Goal: Find specific page/section: Find specific page/section

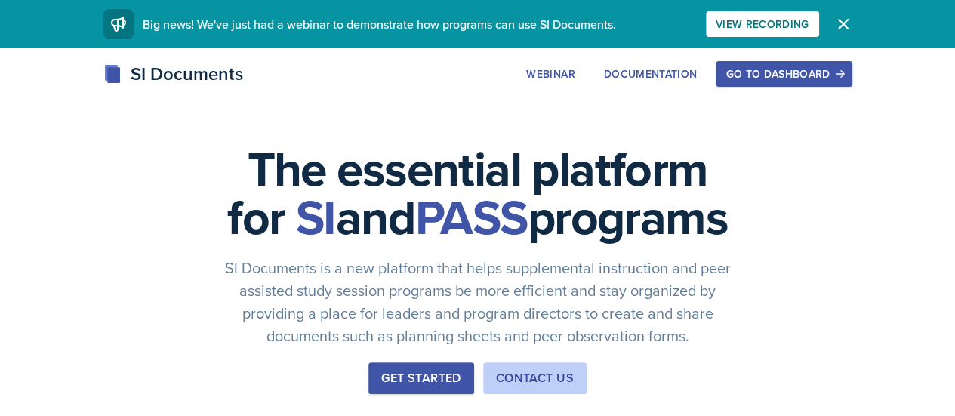
click at [842, 69] on div "Go to Dashboard" at bounding box center [784, 74] width 116 height 12
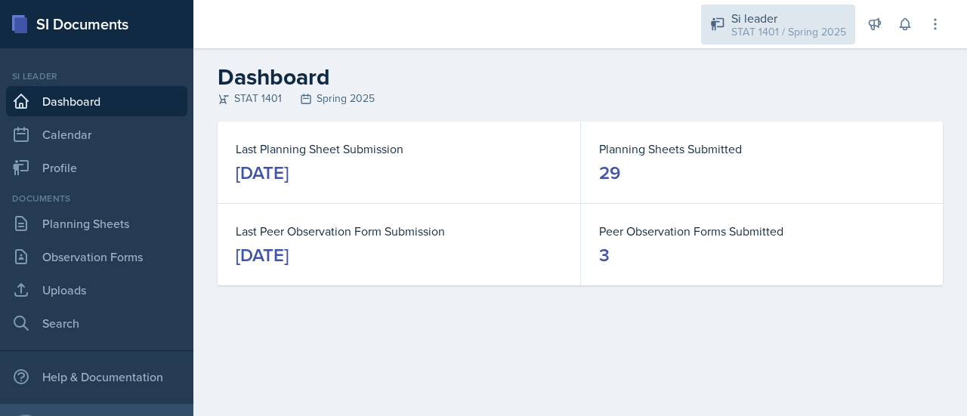
click at [838, 26] on div "STAT 1401 / Spring 2025" at bounding box center [788, 32] width 115 height 16
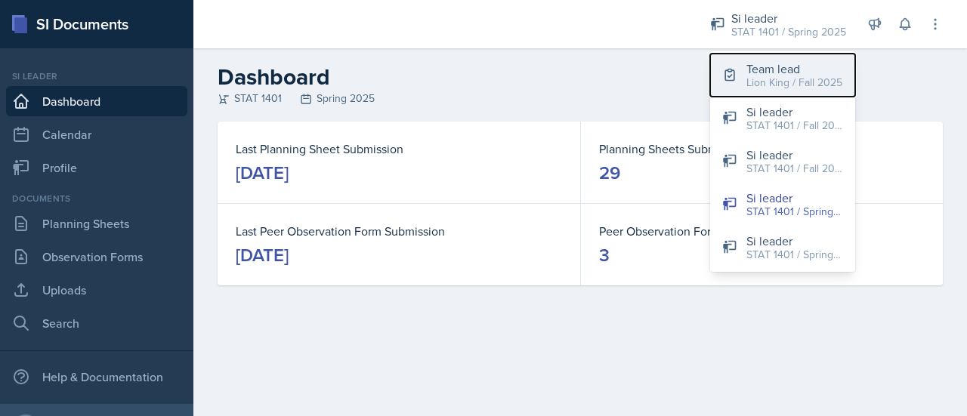
click at [799, 91] on button "Team lead Lion King / Fall 2025" at bounding box center [782, 75] width 145 height 43
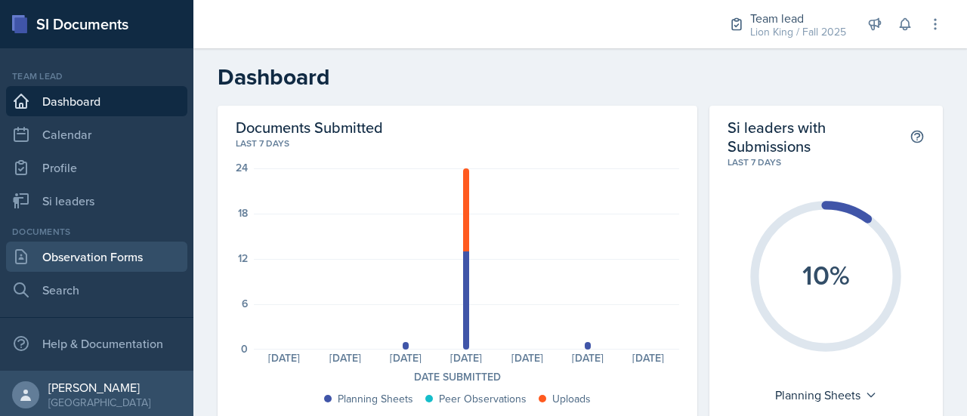
click at [97, 247] on link "Observation Forms" at bounding box center [96, 257] width 181 height 30
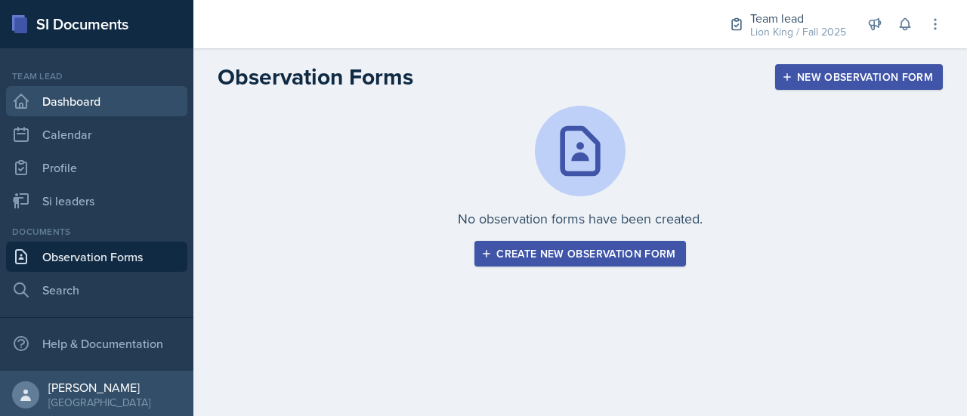
click at [139, 108] on link "Dashboard" at bounding box center [96, 101] width 181 height 30
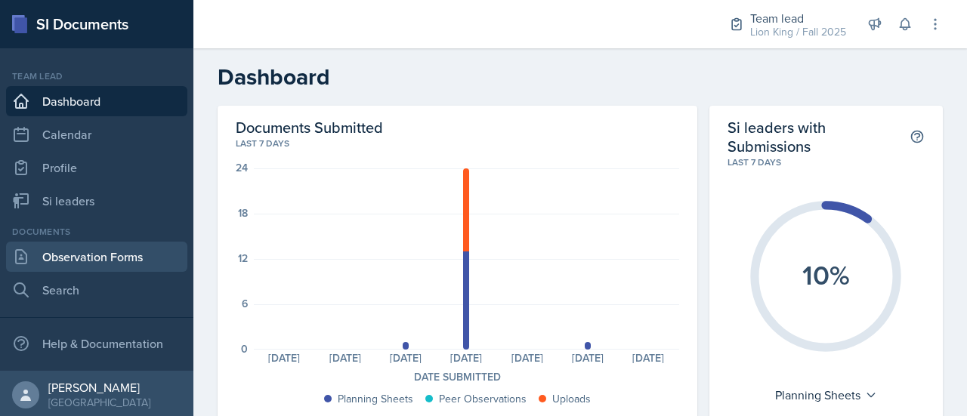
click at [98, 251] on link "Observation Forms" at bounding box center [96, 257] width 181 height 30
